Goal: Navigation & Orientation: Find specific page/section

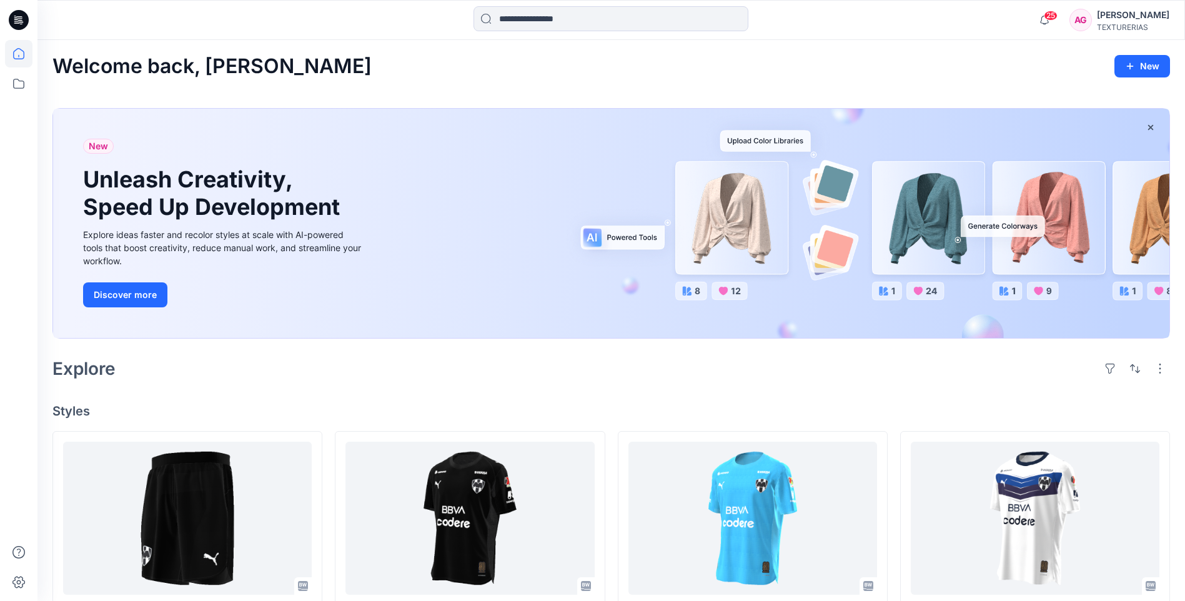
click at [812, 88] on div "Welcome back, Alejandra New New Unleash Creativity, Speed Up Development Explor…" at bounding box center [610, 581] width 1147 height 1083
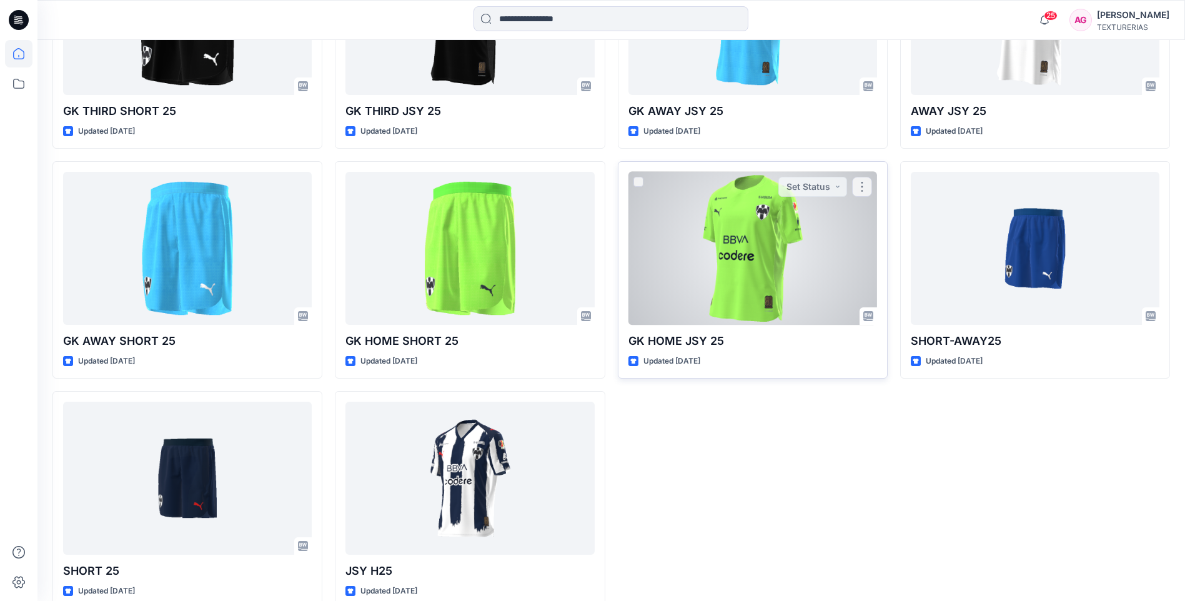
scroll to position [522, 0]
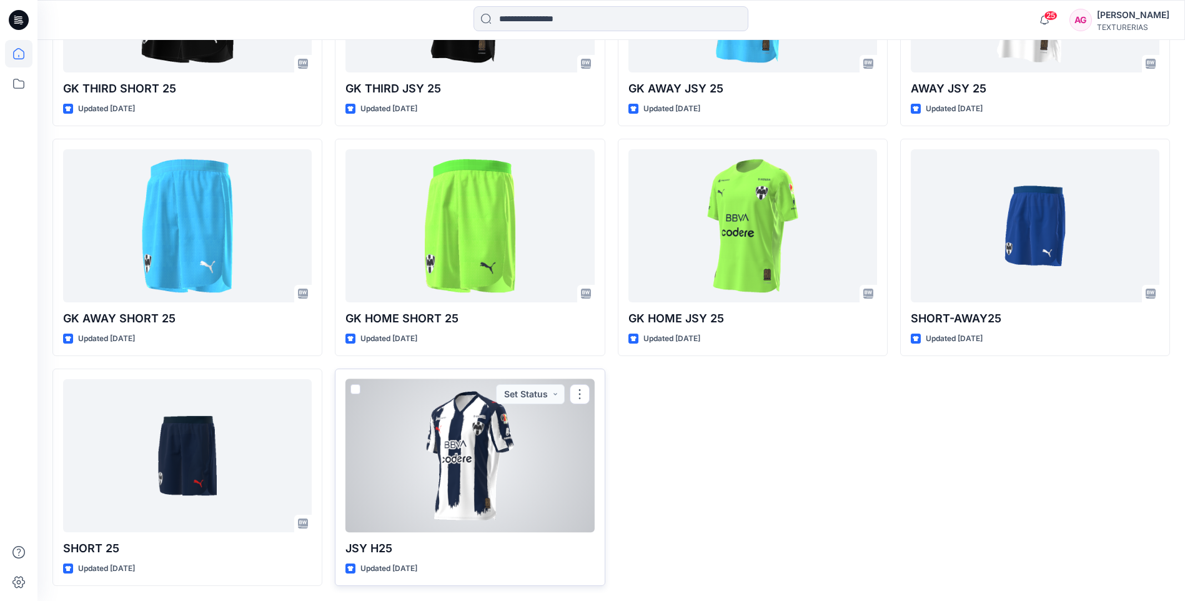
click at [468, 444] on div at bounding box center [469, 455] width 249 height 153
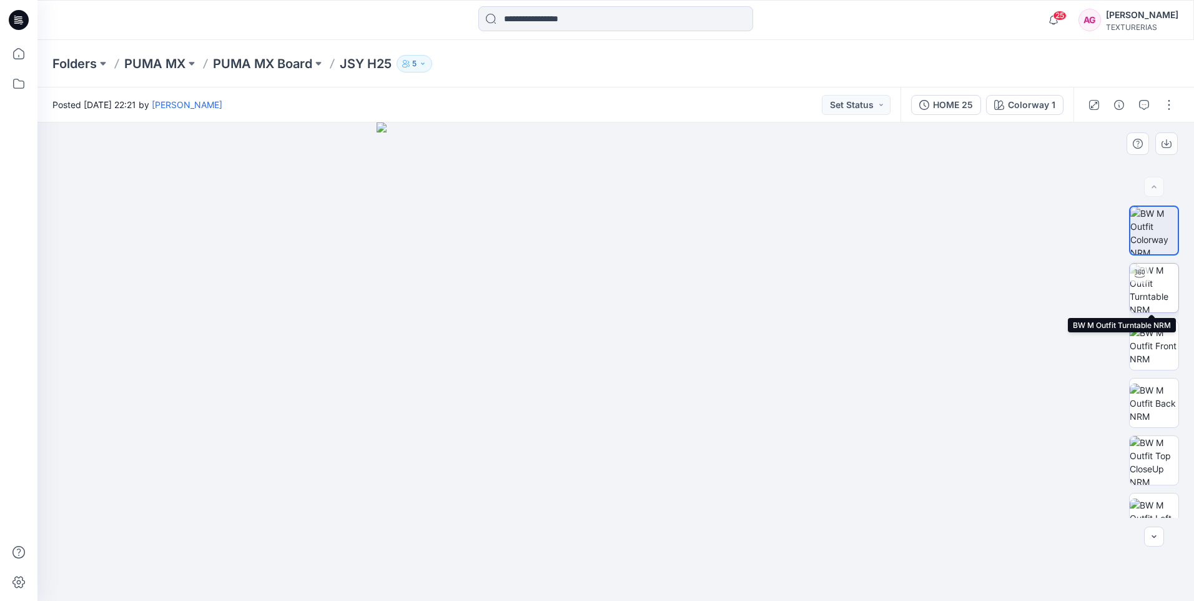
click at [1159, 290] on img at bounding box center [1154, 288] width 49 height 49
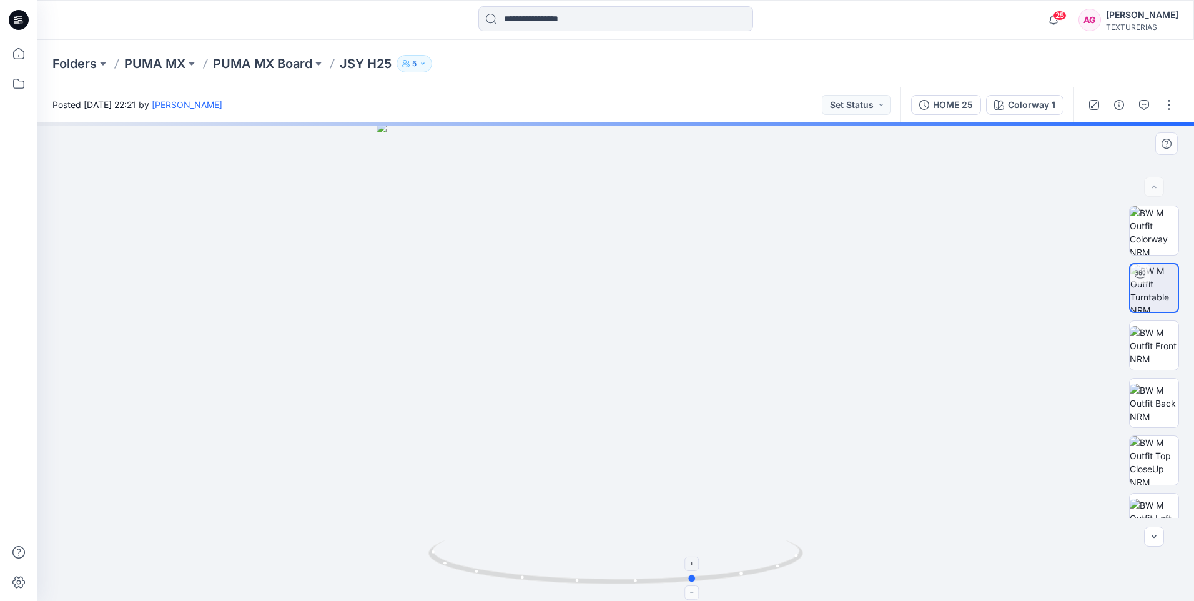
drag, startPoint x: 591, startPoint y: 584, endPoint x: 679, endPoint y: 573, distance: 89.3
click at [679, 573] on icon at bounding box center [617, 563] width 378 height 47
drag, startPoint x: 625, startPoint y: 591, endPoint x: 694, endPoint y: 571, distance: 71.4
click at [694, 571] on div at bounding box center [615, 361] width 1156 height 478
drag, startPoint x: 603, startPoint y: 592, endPoint x: 660, endPoint y: 579, distance: 58.2
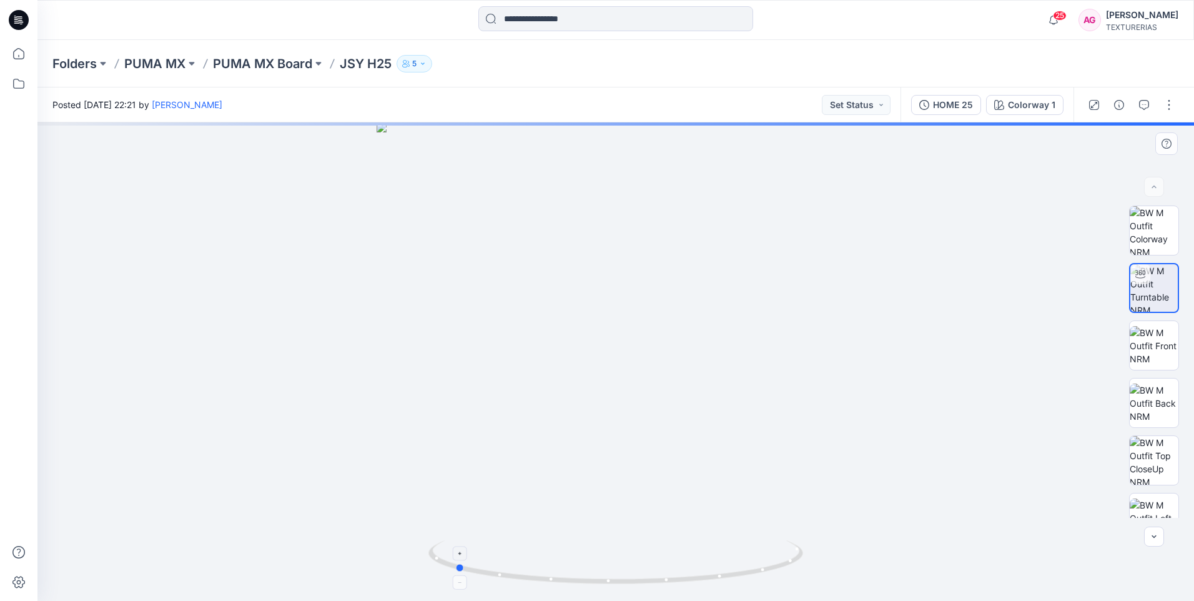
click at [660, 579] on div at bounding box center [615, 361] width 1156 height 478
drag, startPoint x: 578, startPoint y: 589, endPoint x: 682, endPoint y: 580, distance: 105.3
click at [682, 580] on div at bounding box center [615, 361] width 1156 height 478
click at [1157, 342] on img at bounding box center [1154, 345] width 49 height 39
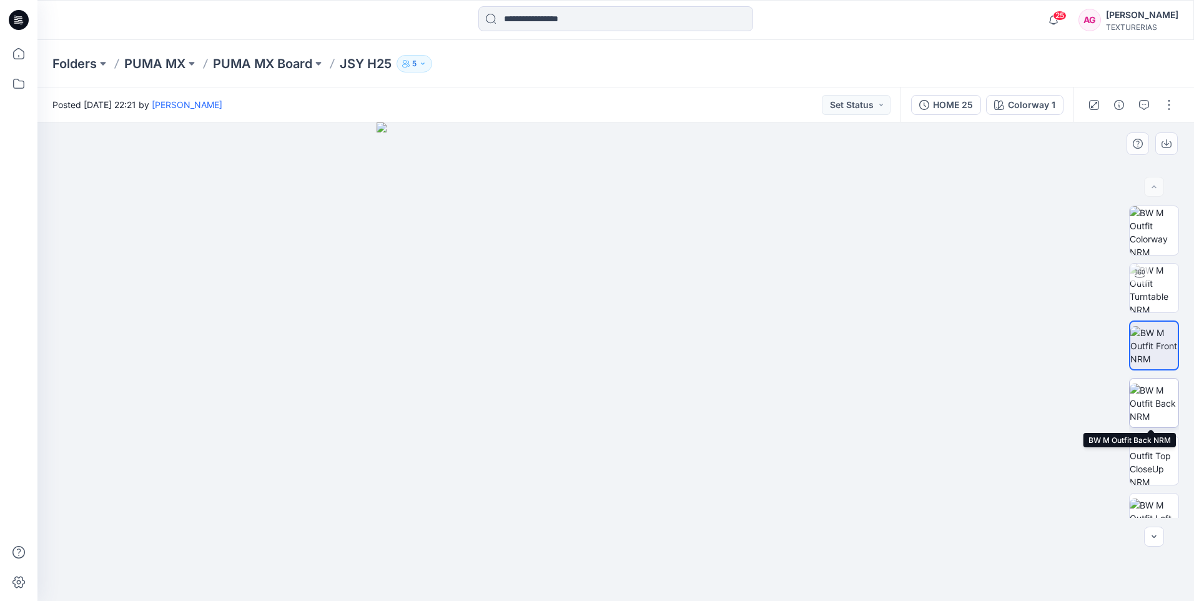
click at [1160, 393] on img at bounding box center [1154, 402] width 49 height 39
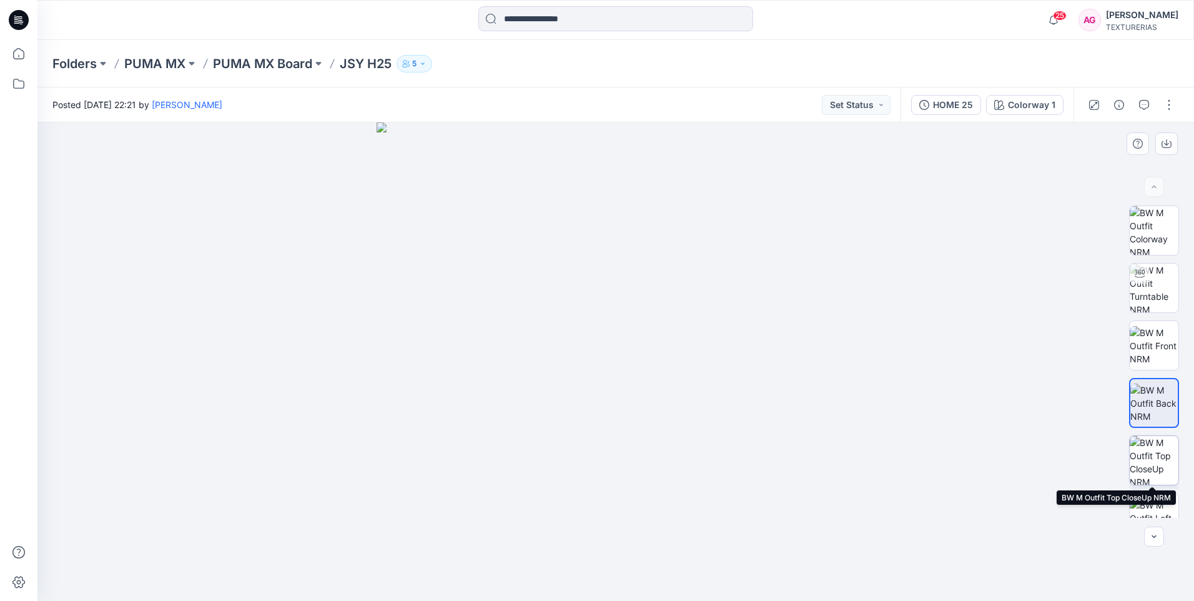
click at [1156, 453] on img at bounding box center [1154, 460] width 49 height 49
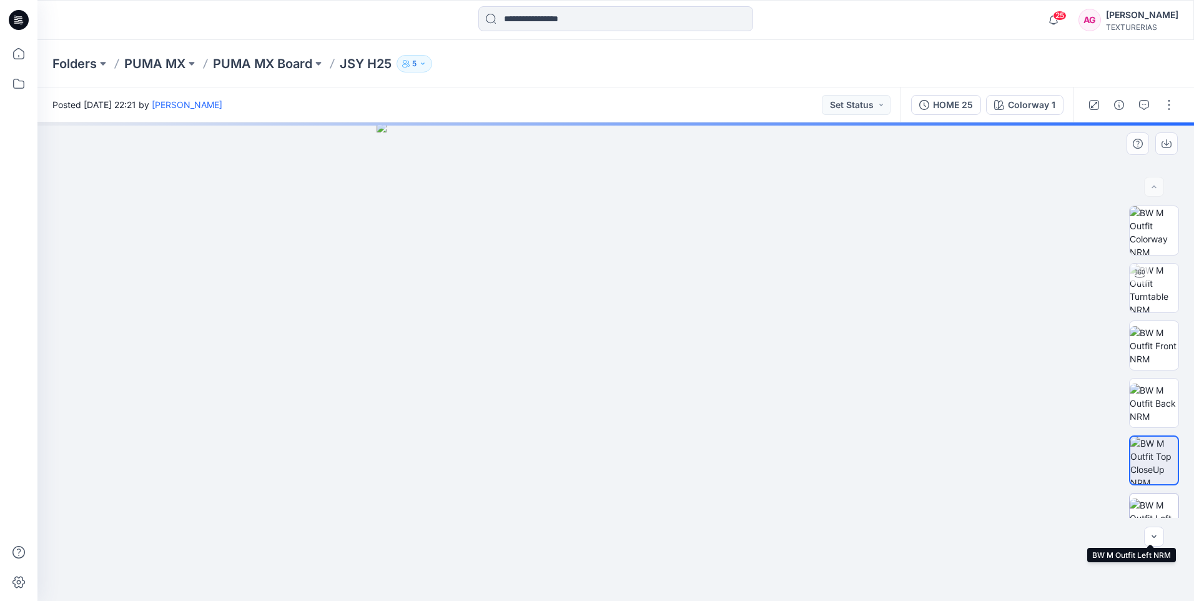
click at [1163, 501] on img at bounding box center [1154, 517] width 49 height 39
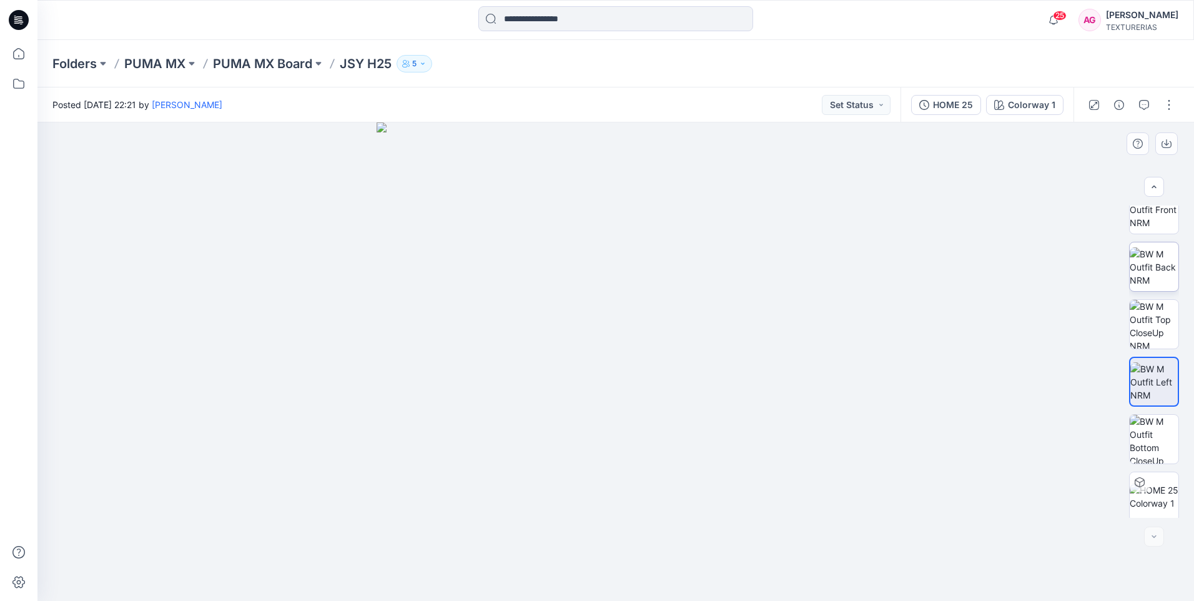
scroll to position [140, 0]
click at [1165, 436] on img at bounding box center [1154, 435] width 49 height 49
click at [1153, 480] on img at bounding box center [1154, 493] width 49 height 26
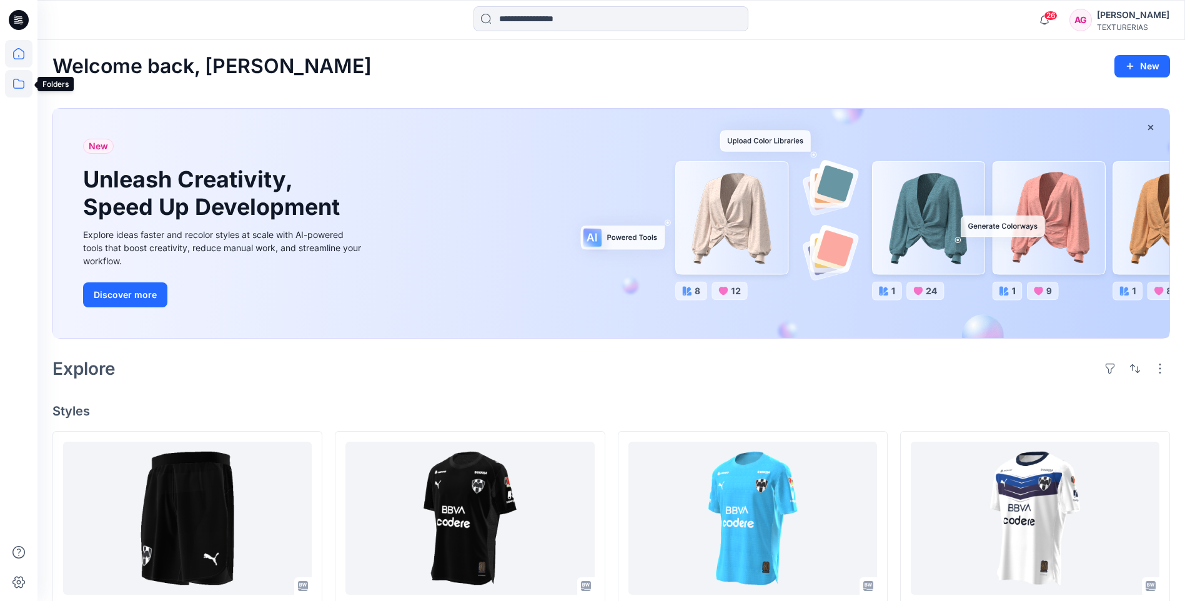
click at [20, 77] on icon at bounding box center [18, 83] width 27 height 27
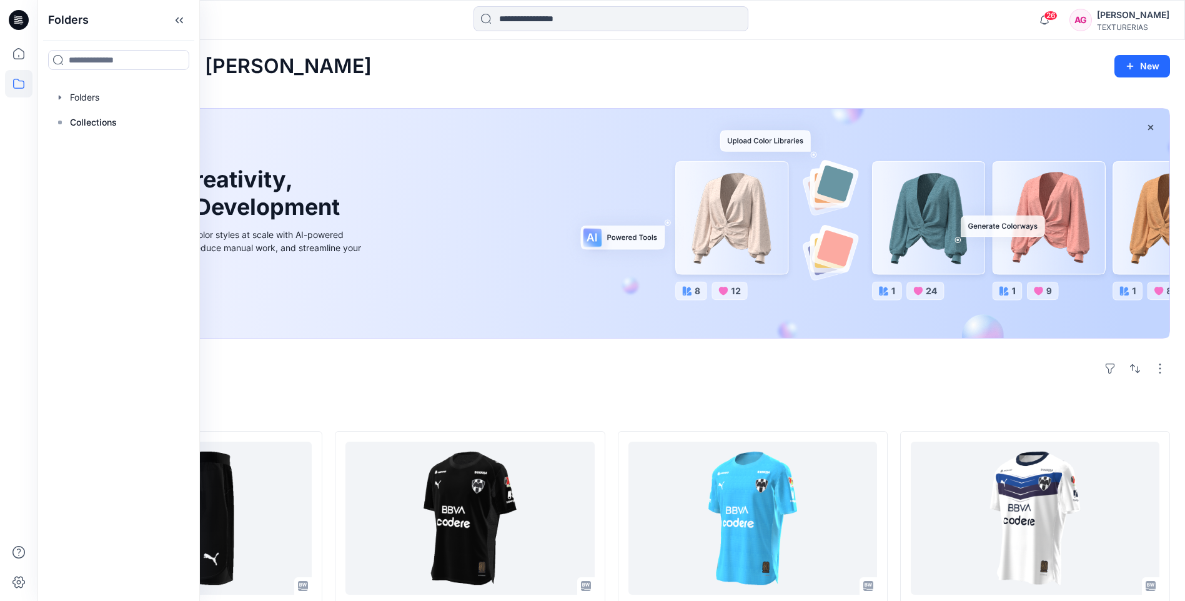
click at [410, 78] on div "Welcome back, Alejandra New New Unleash Creativity, Speed Up Development Explor…" at bounding box center [610, 581] width 1147 height 1083
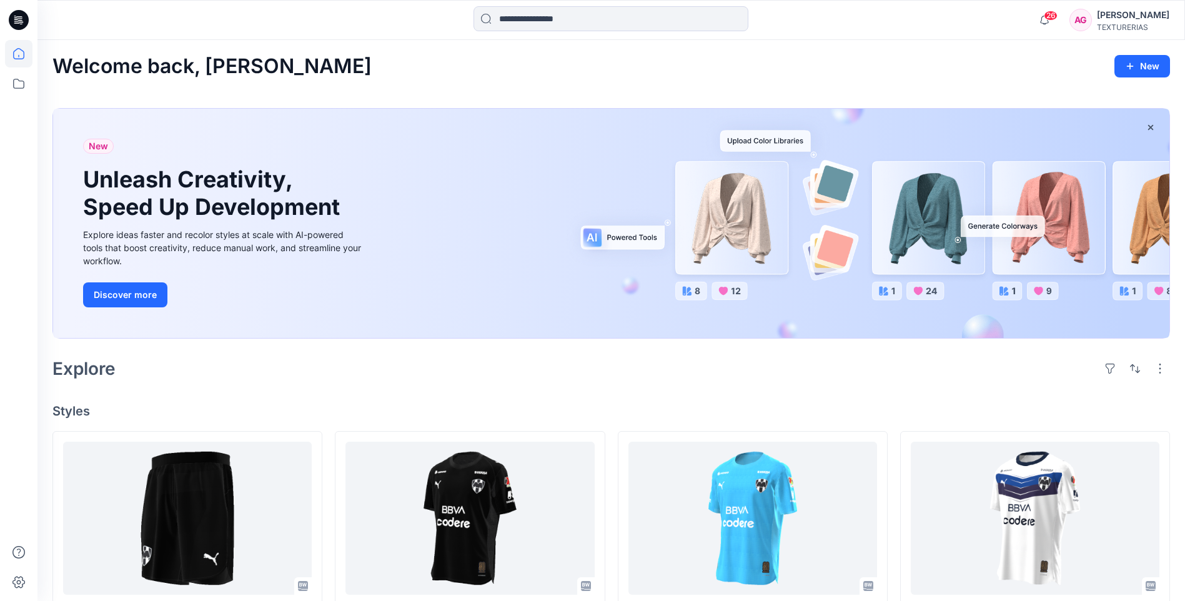
click at [12, 21] on icon at bounding box center [19, 20] width 20 height 20
click at [21, 84] on icon at bounding box center [18, 83] width 27 height 27
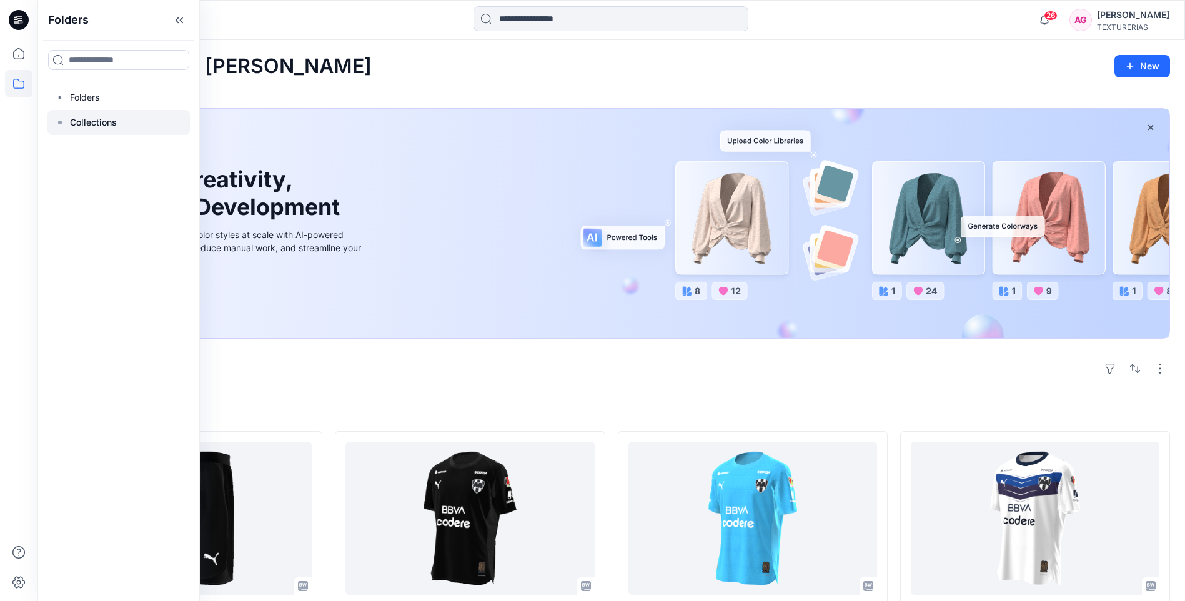
click at [100, 123] on p "Collections" at bounding box center [93, 122] width 47 height 15
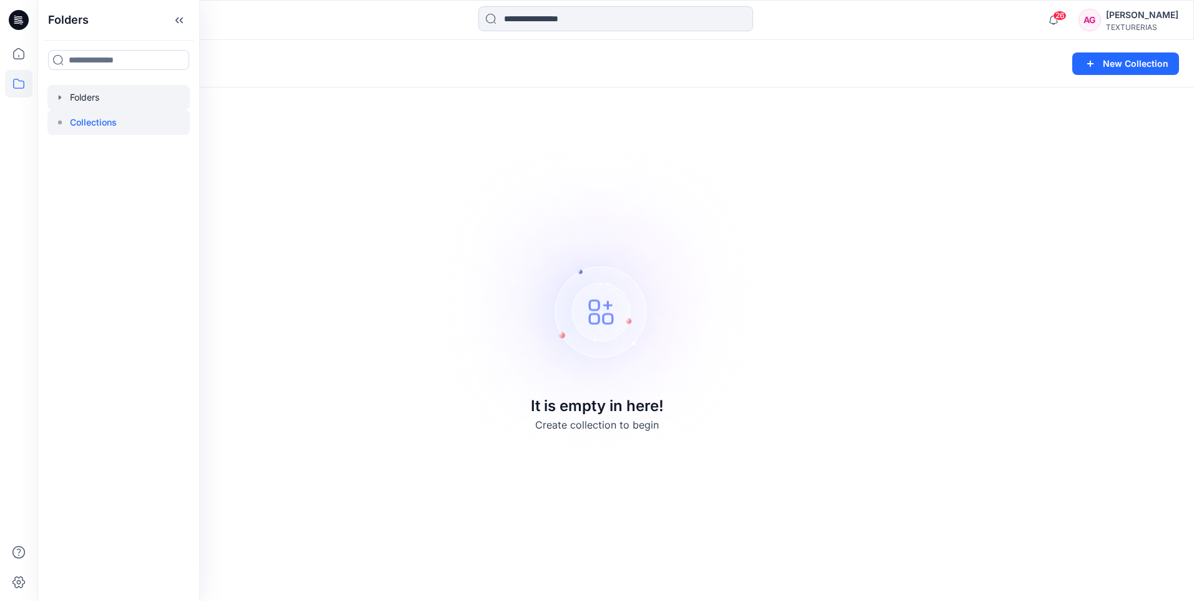
click at [84, 93] on div at bounding box center [118, 97] width 142 height 25
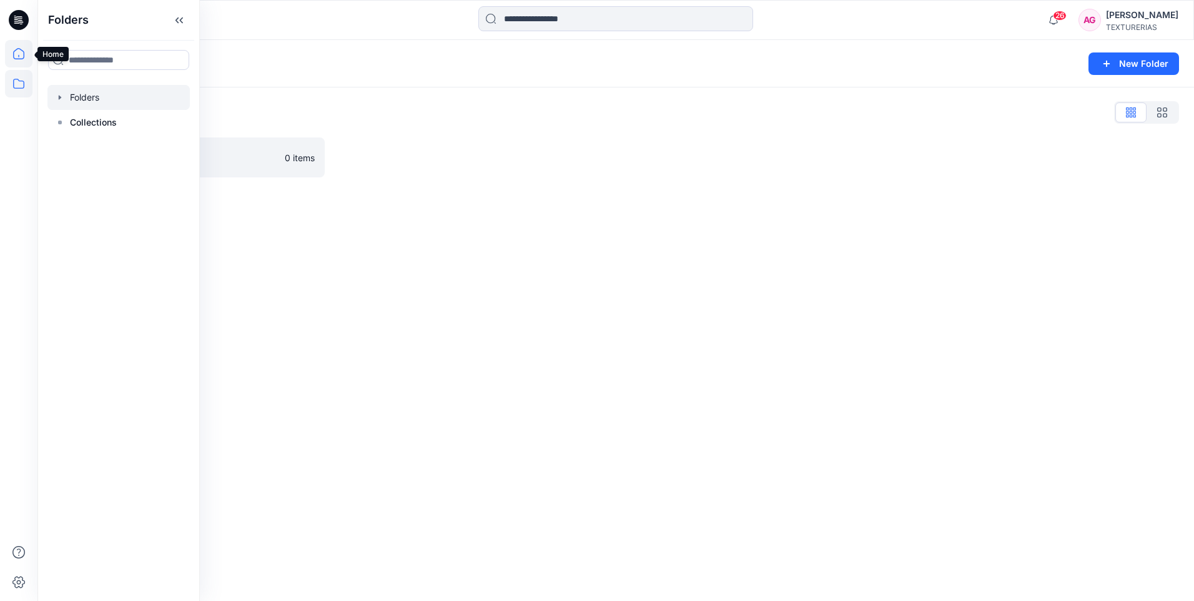
click at [17, 53] on icon at bounding box center [18, 53] width 27 height 27
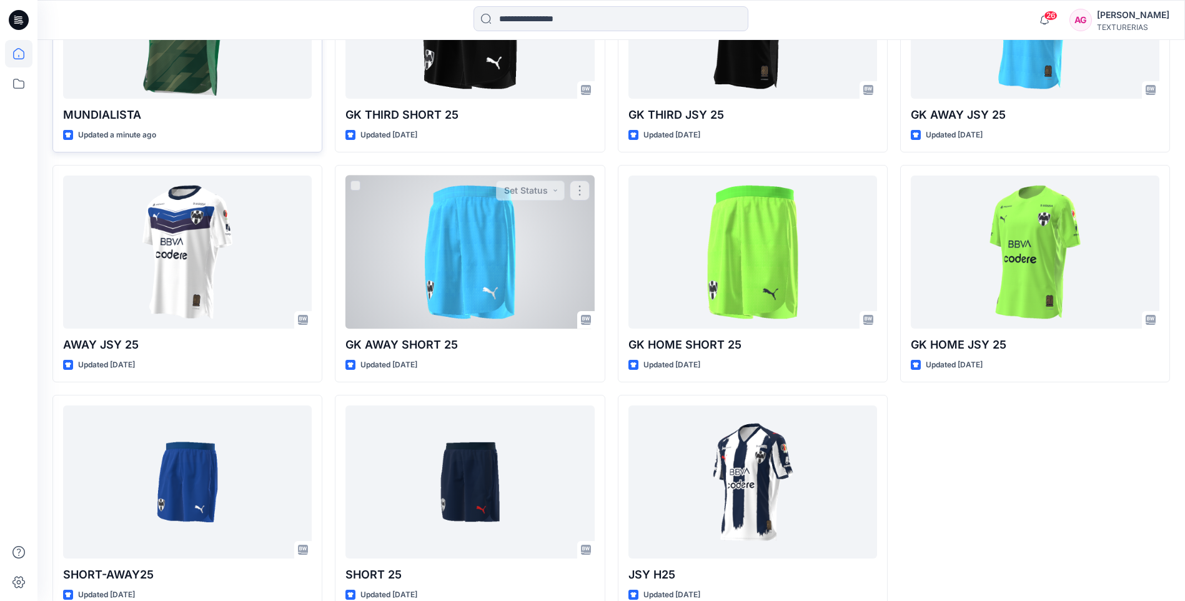
scroll to position [250, 0]
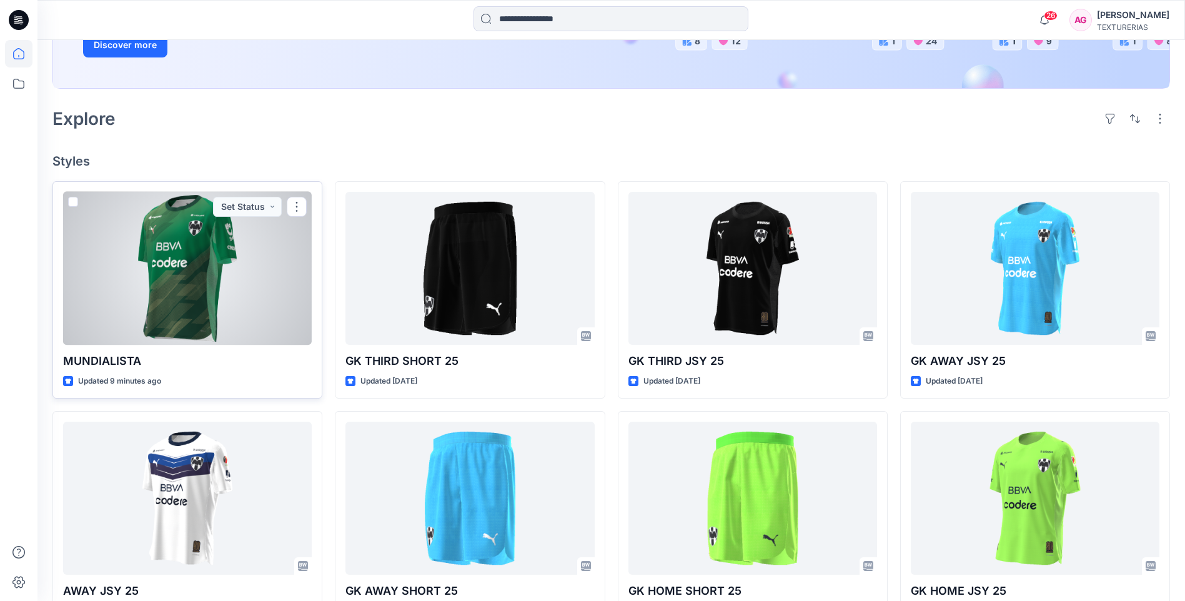
click at [114, 273] on div at bounding box center [187, 268] width 249 height 153
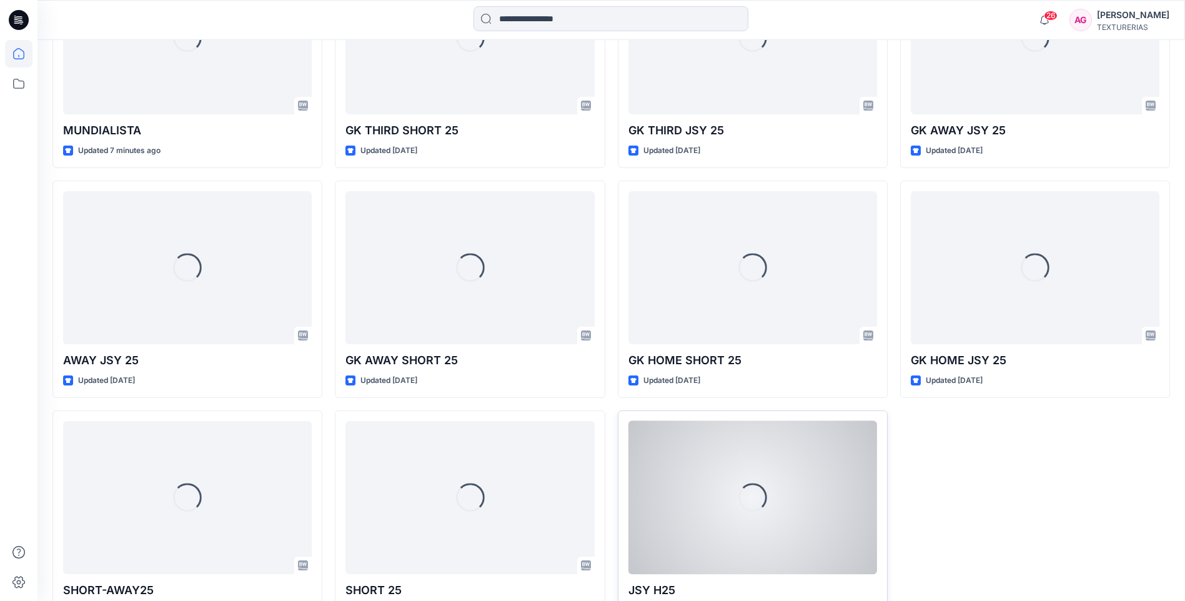
scroll to position [522, 0]
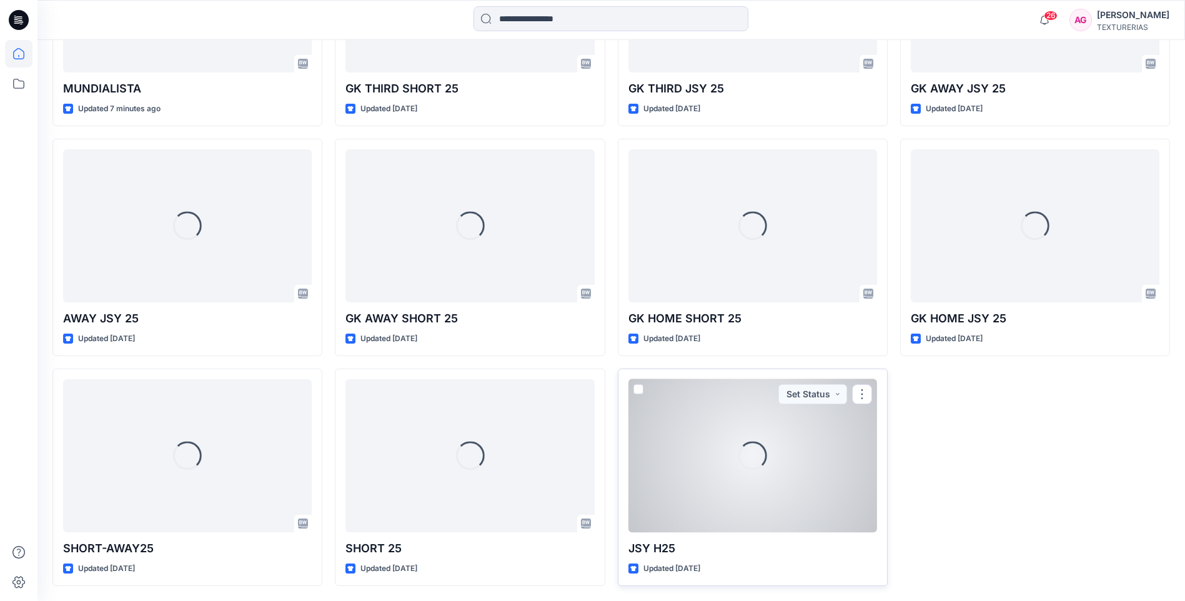
click at [677, 482] on div "Loading..." at bounding box center [752, 455] width 249 height 153
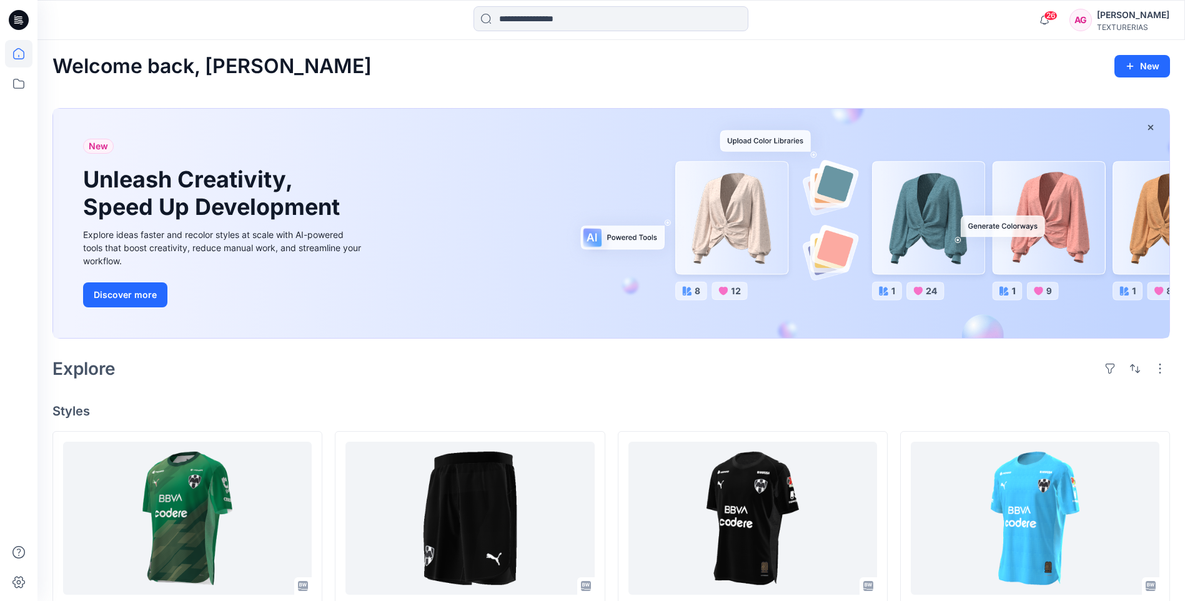
click at [407, 68] on div "Welcome back, Alejandra New" at bounding box center [610, 66] width 1117 height 23
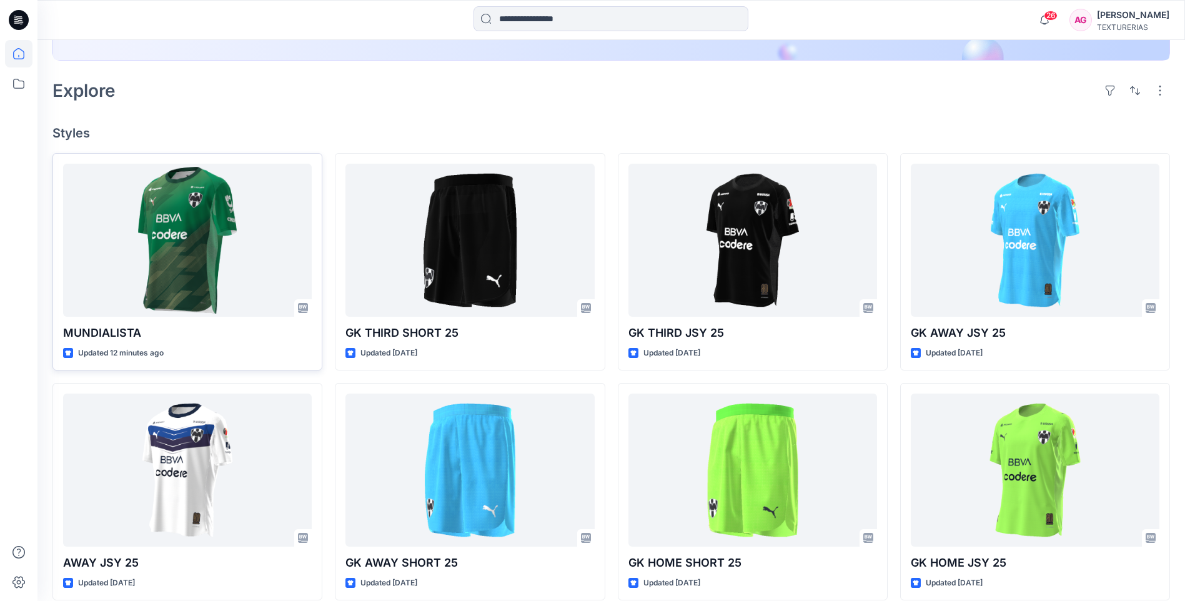
scroll to position [312, 0]
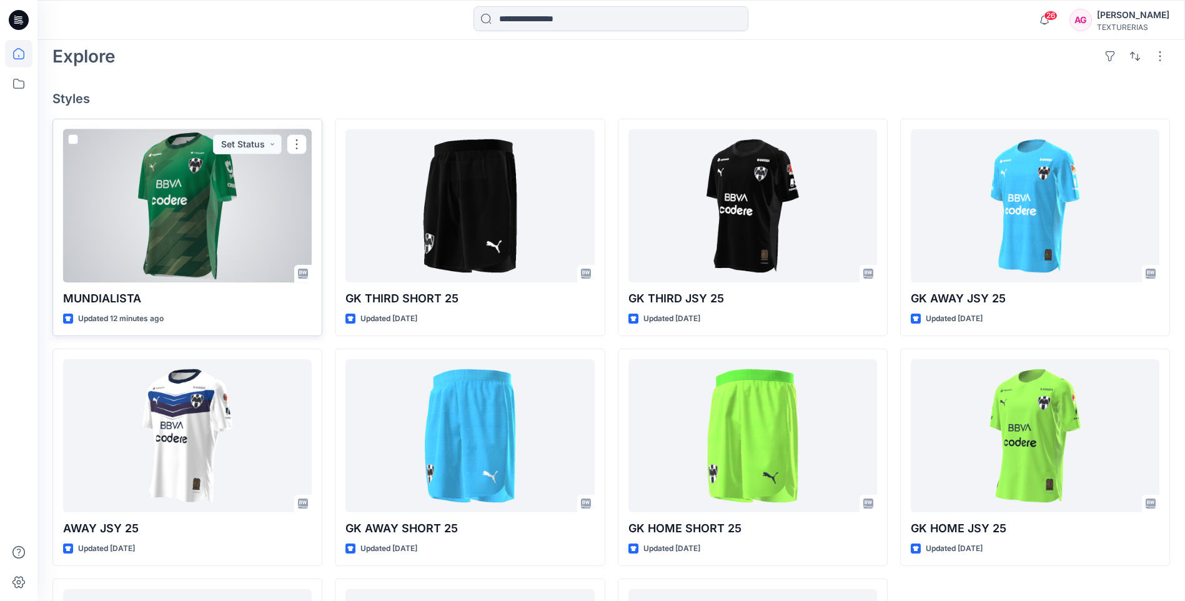
click at [197, 180] on div at bounding box center [187, 205] width 249 height 153
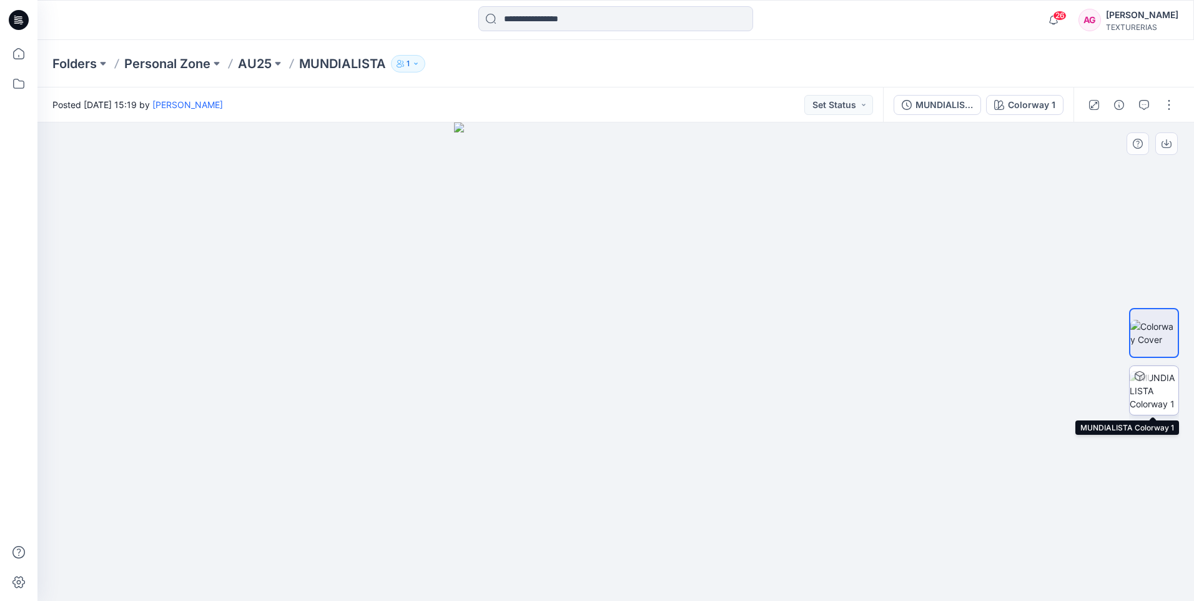
click at [1156, 384] on img at bounding box center [1154, 390] width 49 height 39
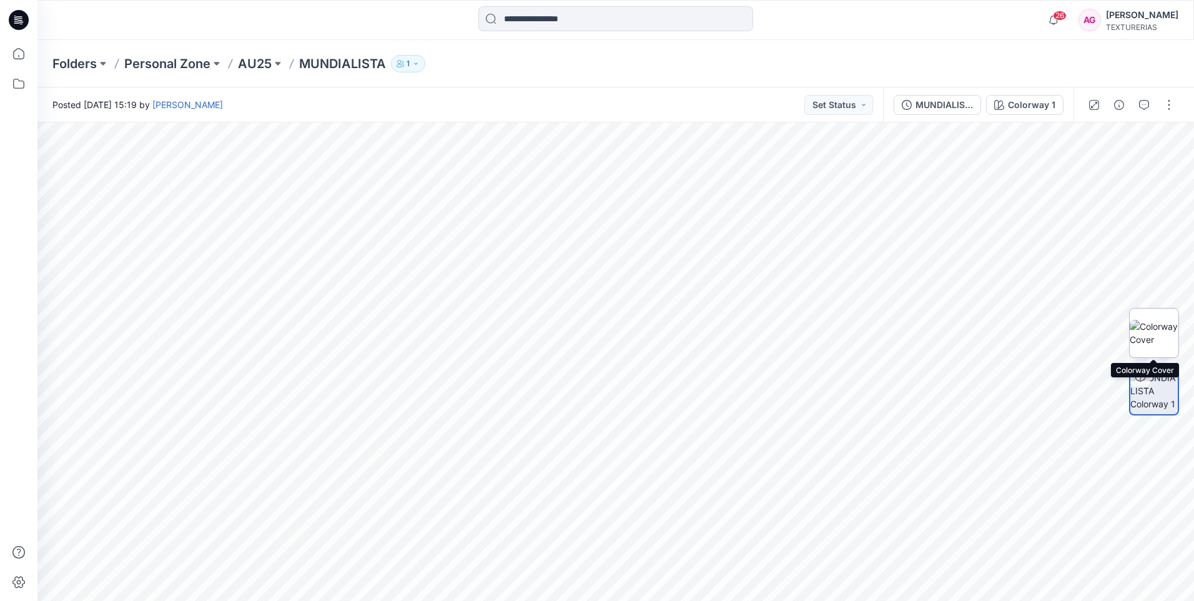
click at [1163, 332] on img at bounding box center [1154, 333] width 49 height 26
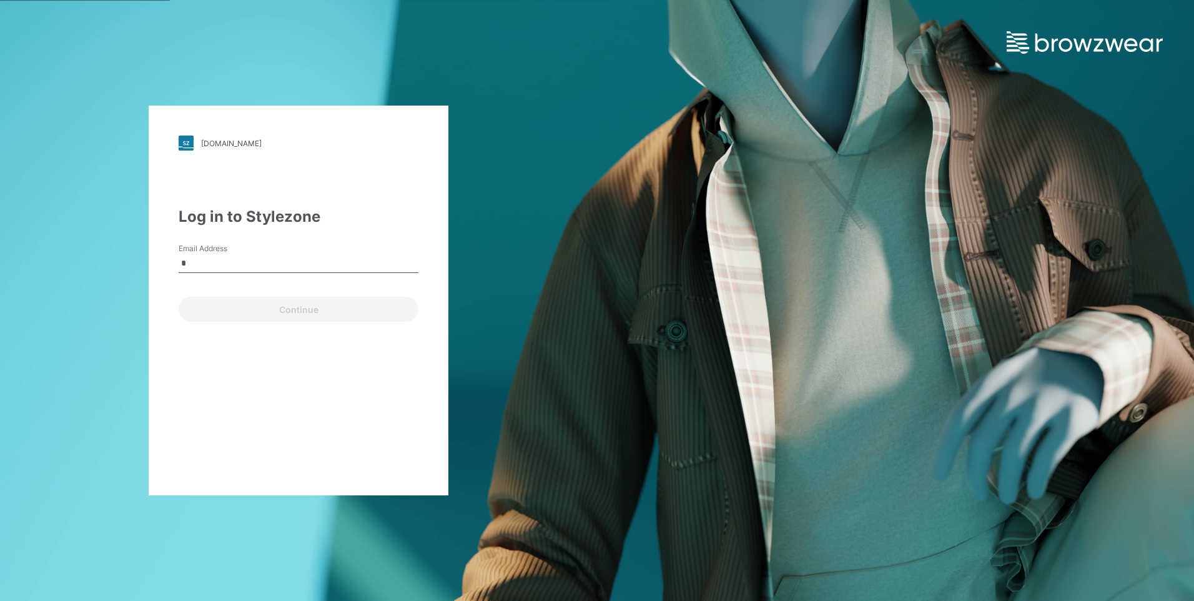
type input "**********"
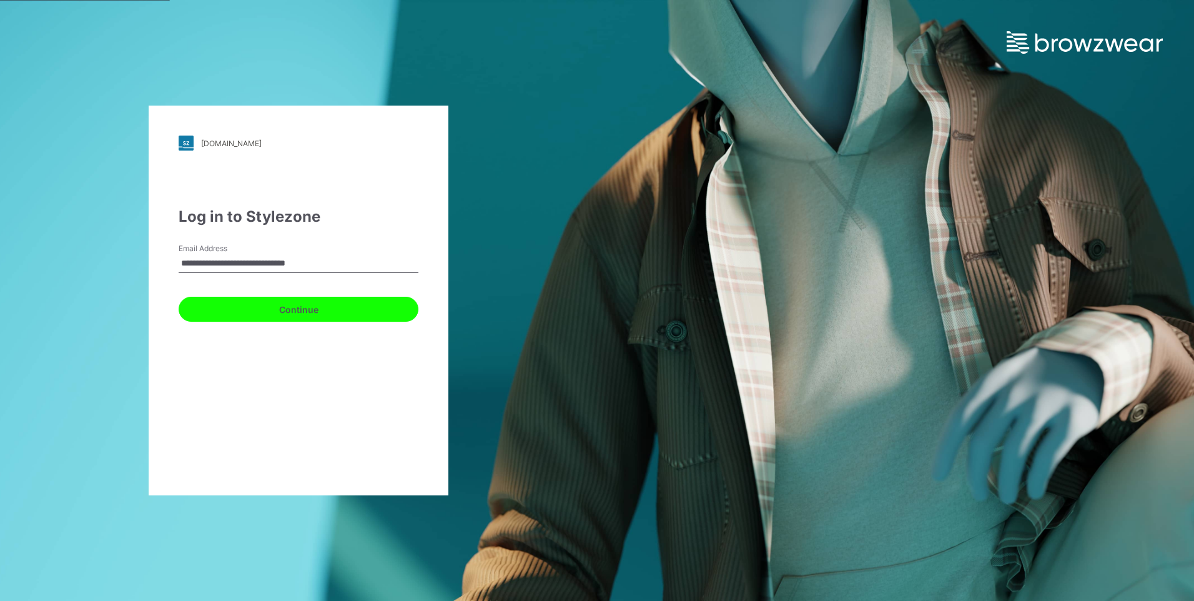
click at [240, 312] on button "Continue" at bounding box center [299, 309] width 240 height 25
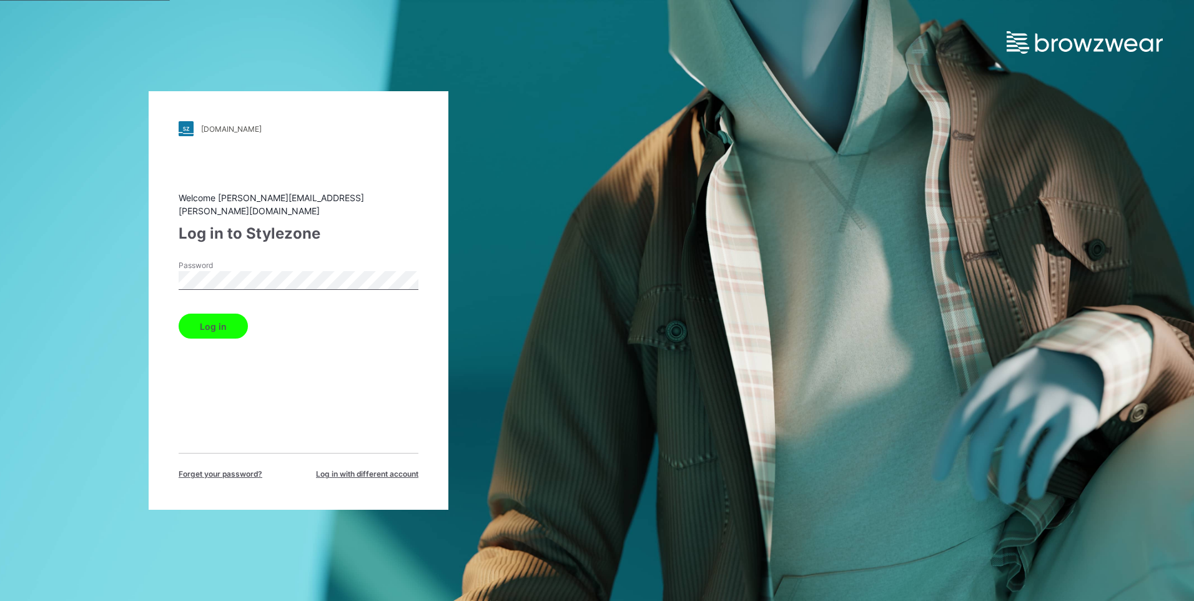
click at [212, 318] on button "Log in" at bounding box center [213, 325] width 69 height 25
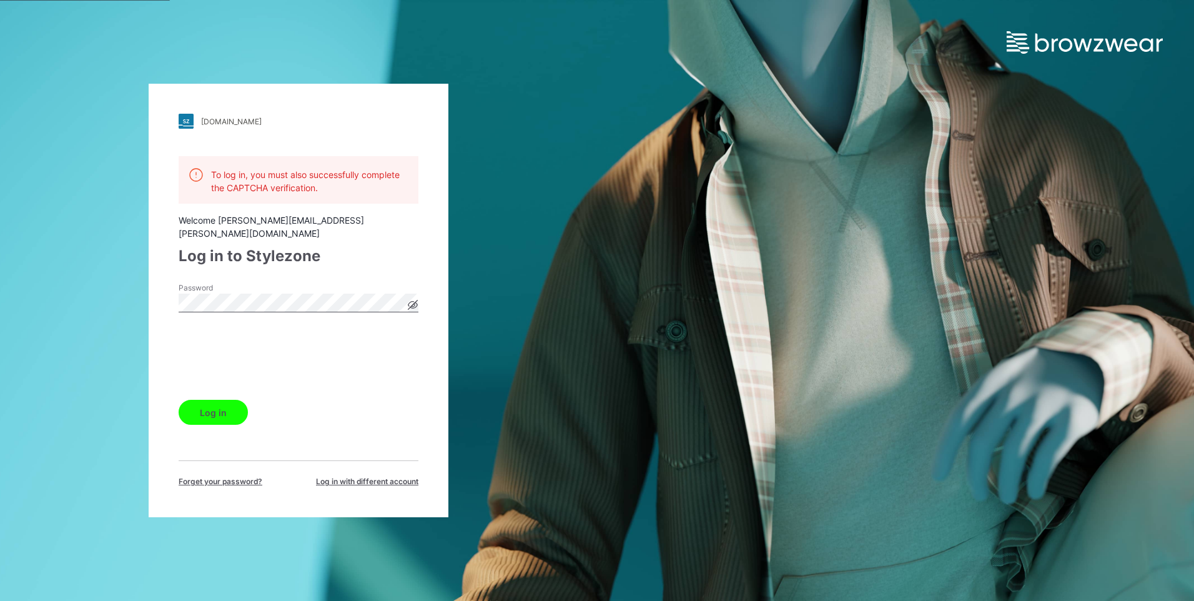
click at [413, 303] on icon at bounding box center [412, 304] width 3 height 3
click at [413, 303] on icon at bounding box center [413, 305] width 4 height 4
click at [227, 405] on button "Log in" at bounding box center [213, 412] width 69 height 25
